Goal: Task Accomplishment & Management: Use online tool/utility

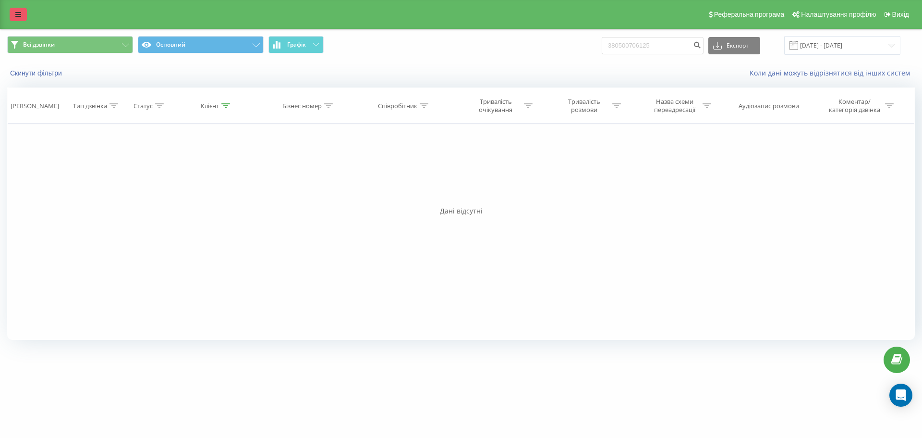
drag, startPoint x: 23, startPoint y: 7, endPoint x: 20, endPoint y: 11, distance: 5.5
click at [20, 10] on div "Реферальна програма Налаштування профілю Вихід" at bounding box center [461, 14] width 922 height 29
click at [0, 22] on div "Реферальна програма Налаштування профілю Вихід" at bounding box center [461, 14] width 922 height 29
click at [8, 8] on div "Реферальна програма Налаштування профілю Вихід" at bounding box center [461, 14] width 922 height 29
click at [13, 17] on link at bounding box center [18, 14] width 17 height 13
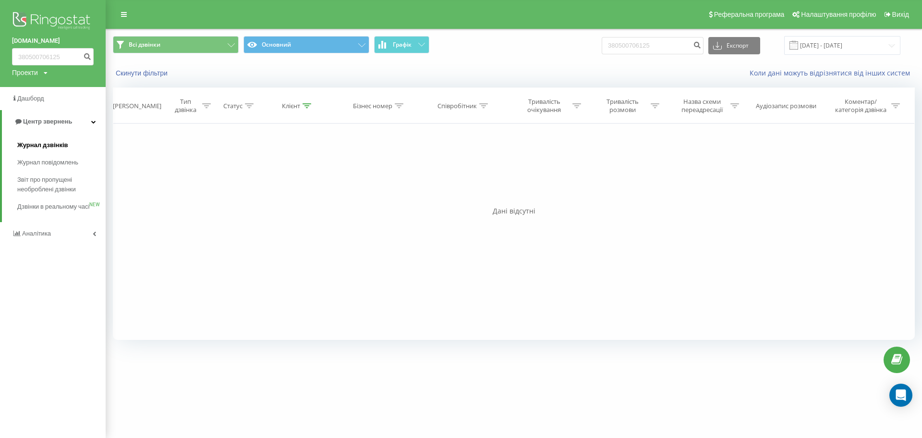
click at [33, 145] on span "Журнал дзвінків" at bounding box center [42, 145] width 51 height 10
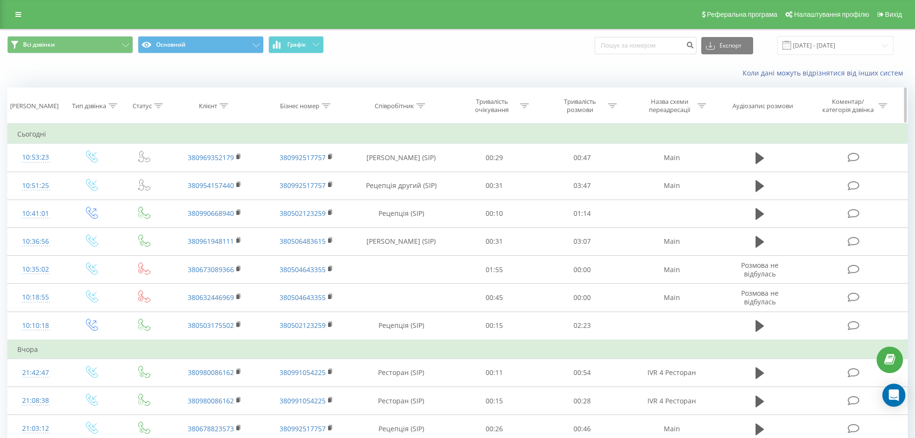
click at [311, 111] on th "Бізнес номер" at bounding box center [306, 106] width 91 height 36
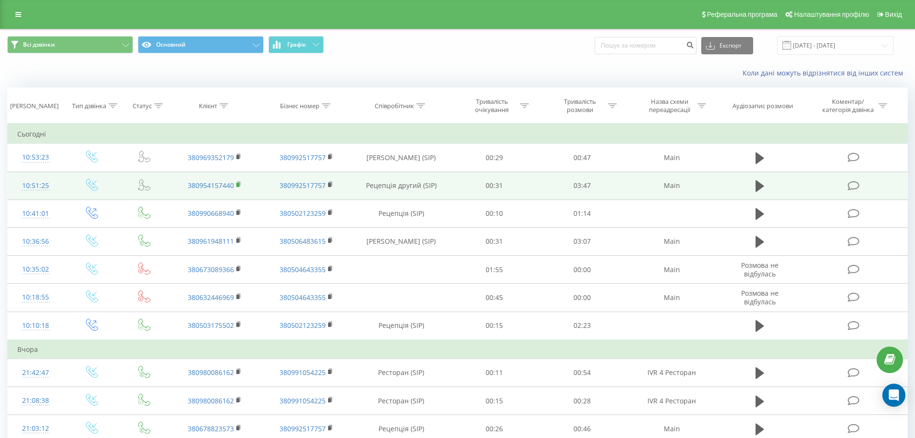
click at [238, 183] on rect at bounding box center [237, 185] width 3 height 4
